Goal: Find contact information: Find contact information

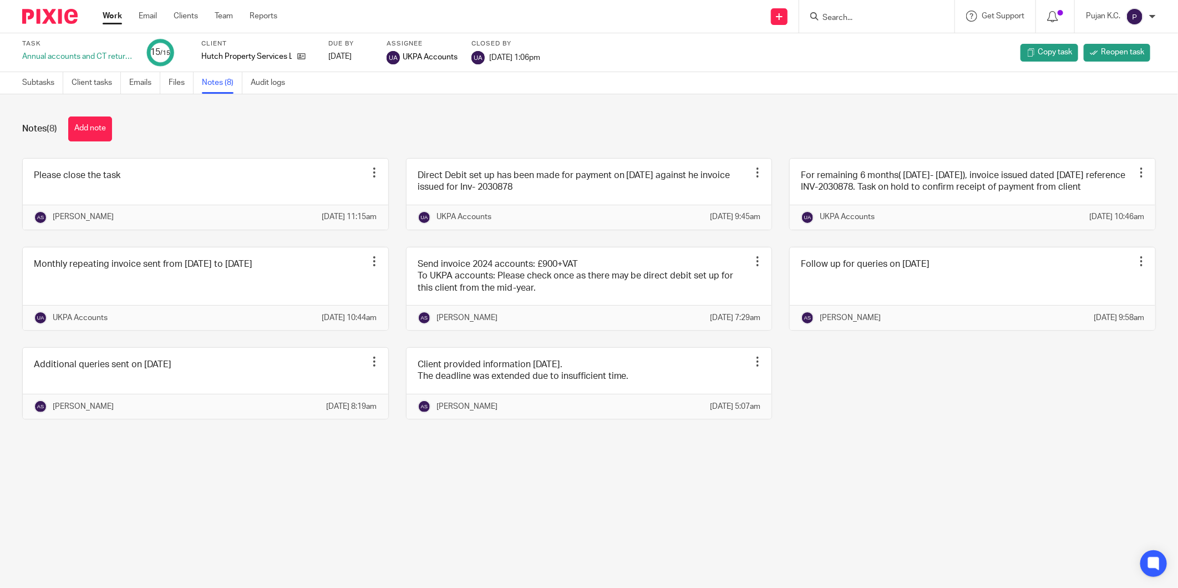
click at [852, 15] on input "Search" at bounding box center [872, 18] width 100 height 10
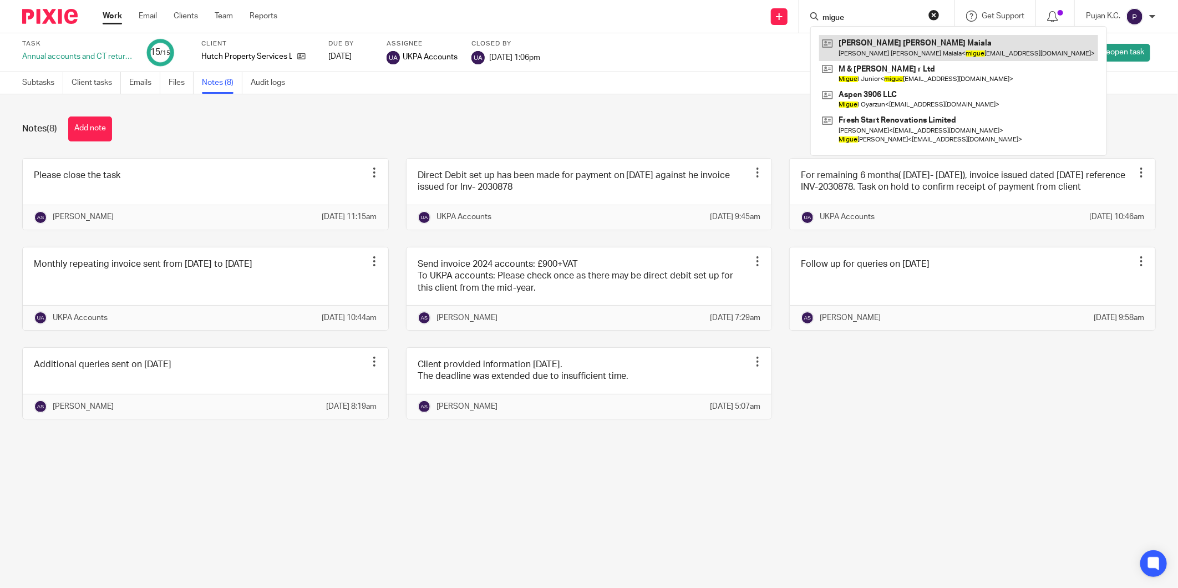
type input "migue"
click at [896, 53] on link at bounding box center [958, 48] width 279 height 26
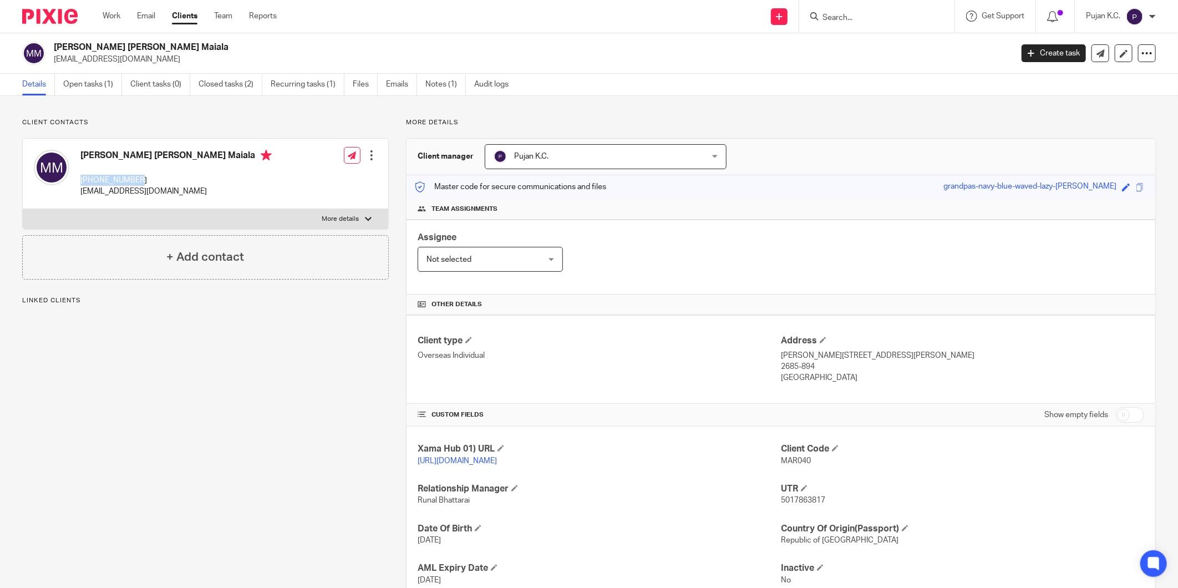
drag, startPoint x: 75, startPoint y: 182, endPoint x: 159, endPoint y: 175, distance: 83.5
click at [159, 175] on div "Maria Fernanda Ricardo Maiala +447555749458 miguelmaiala01@gmail.com" at bounding box center [153, 173] width 238 height 59
copy p "+447555749458"
